Goal: Navigation & Orientation: Understand site structure

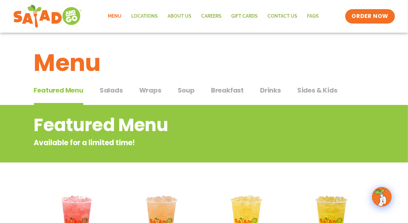
click at [112, 88] on span "Salads" at bounding box center [111, 90] width 23 height 10
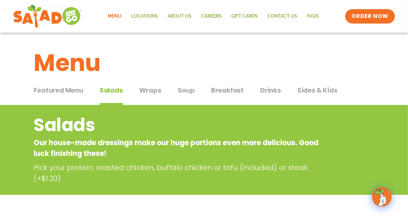
click at [150, 90] on span "Wraps" at bounding box center [150, 90] width 22 height 10
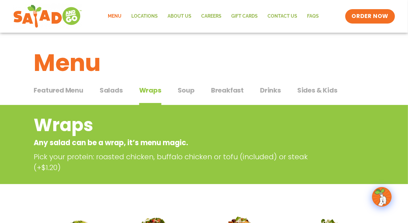
click at [184, 89] on span "Soup" at bounding box center [186, 90] width 17 height 10
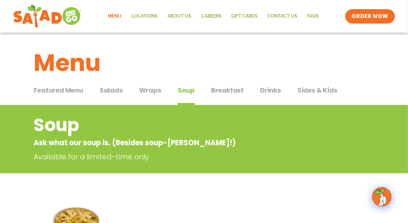
click at [228, 89] on span "Breakfast" at bounding box center [227, 90] width 33 height 10
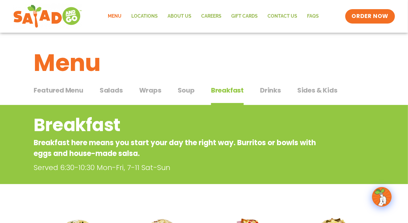
click at [265, 88] on span "Drinks" at bounding box center [270, 90] width 21 height 10
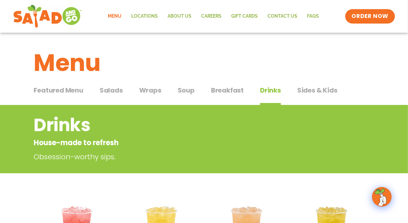
click at [313, 89] on span "Sides & Kids" at bounding box center [318, 90] width 40 height 10
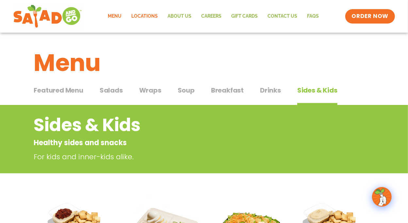
click at [145, 15] on link "Locations" at bounding box center [145, 16] width 36 height 15
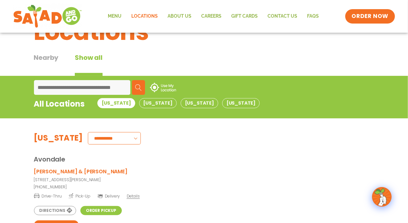
scroll to position [65, 0]
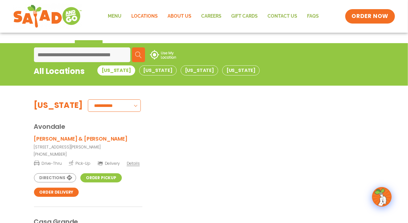
click at [178, 16] on link "About Us" at bounding box center [180, 16] width 34 height 15
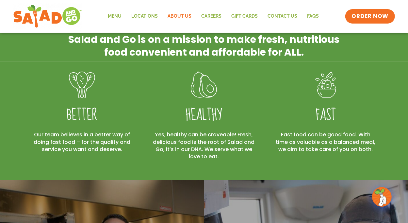
scroll to position [130, 0]
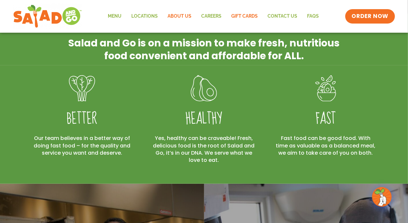
click at [242, 16] on link "GIFT CARDS" at bounding box center [245, 16] width 36 height 15
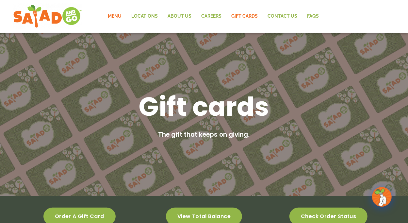
click at [118, 16] on link "Menu" at bounding box center [115, 16] width 24 height 15
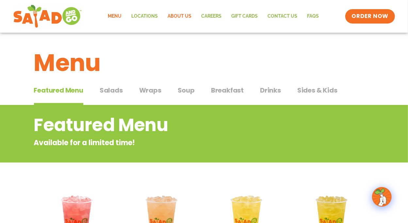
click at [178, 13] on link "About Us" at bounding box center [180, 16] width 34 height 15
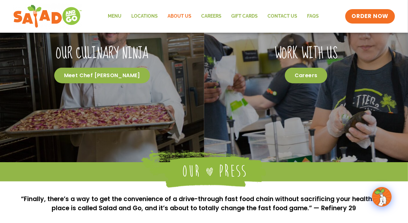
scroll to position [360, 0]
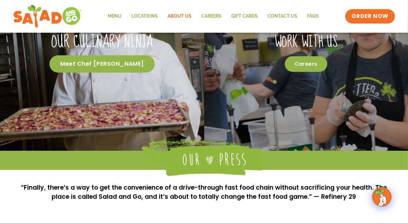
click at [103, 66] on span "Meet Chef [PERSON_NAME]" at bounding box center [102, 64] width 106 height 17
